Goal: Navigation & Orientation: Find specific page/section

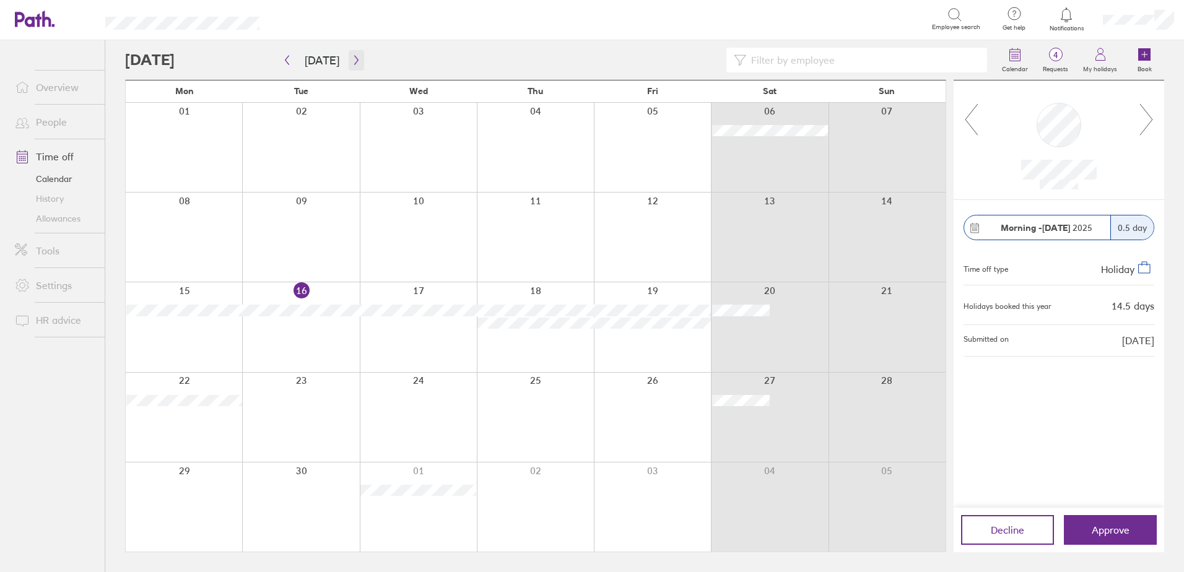
click at [352, 60] on icon "button" at bounding box center [356, 60] width 9 height 10
click at [352, 59] on icon "button" at bounding box center [356, 60] width 9 height 10
click at [1067, 22] on icon at bounding box center [1066, 14] width 11 height 14
